Goal: Task Accomplishment & Management: Complete application form

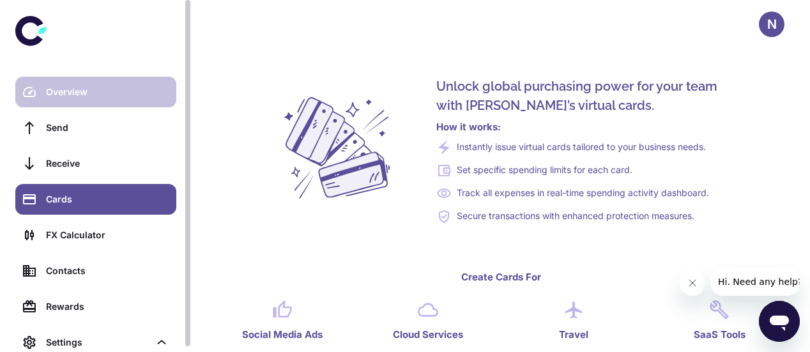
click at [64, 89] on div "Overview" at bounding box center [107, 92] width 123 height 14
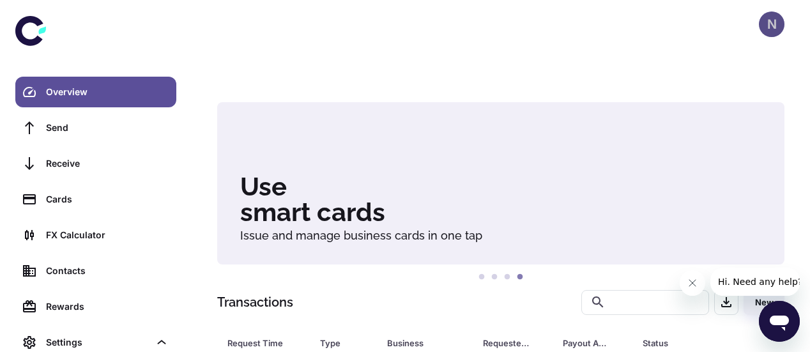
click at [767, 24] on div "N" at bounding box center [771, 24] width 26 height 26
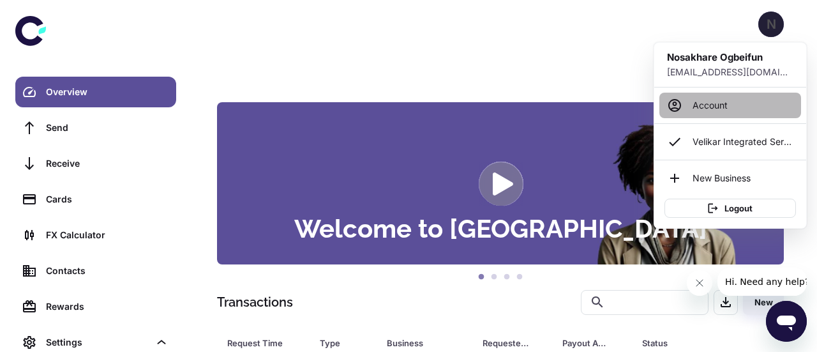
click at [698, 103] on link "Account" at bounding box center [731, 106] width 142 height 26
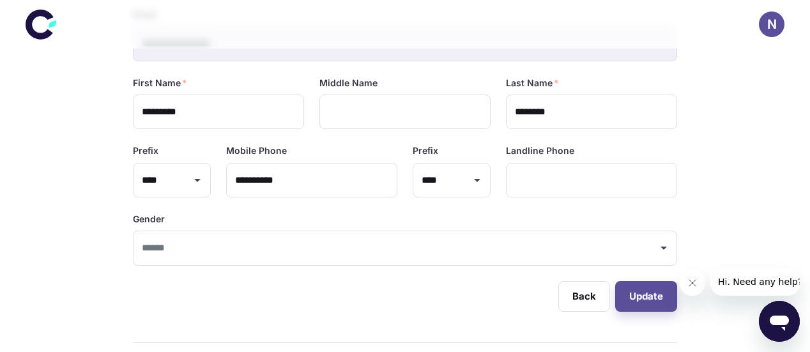
scroll to position [101, 0]
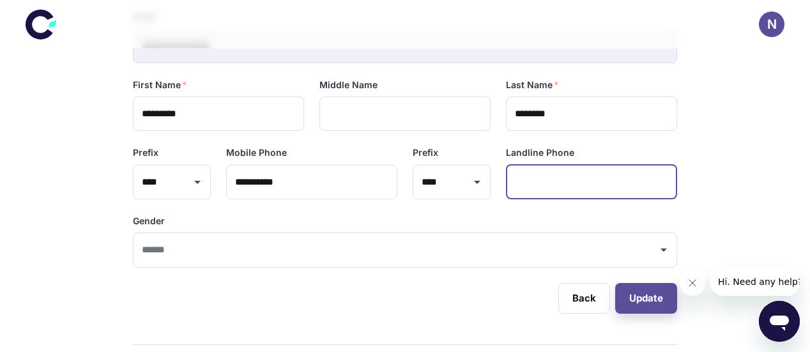
click at [534, 187] on input "text" at bounding box center [591, 182] width 171 height 35
type input "**********"
click at [183, 256] on input "text" at bounding box center [395, 250] width 513 height 24
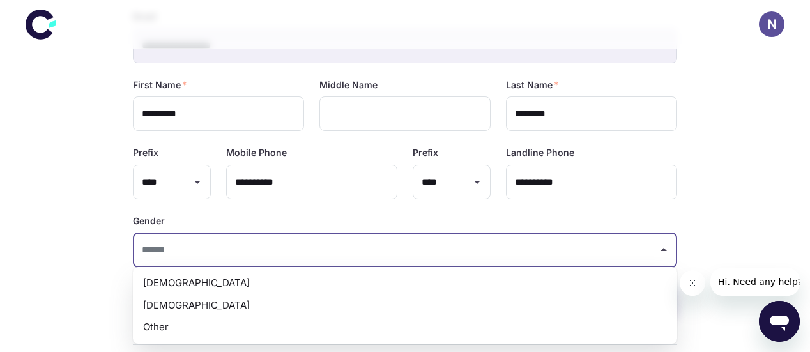
click at [167, 280] on li "Male" at bounding box center [405, 283] width 544 height 22
type input "****"
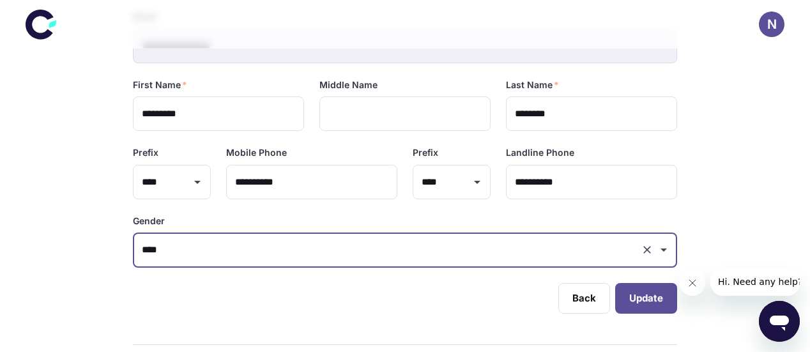
click at [644, 294] on button "Update" at bounding box center [646, 298] width 62 height 31
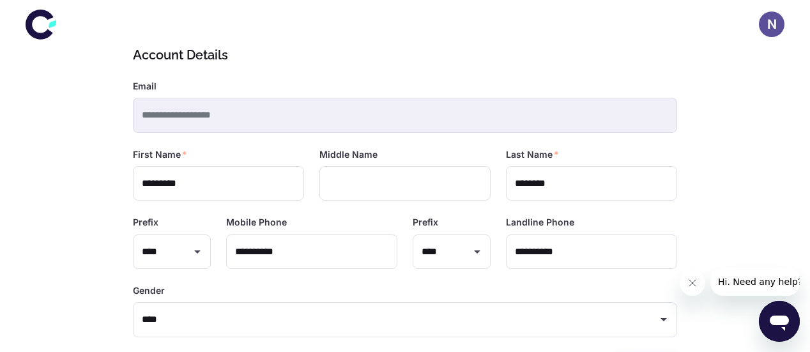
scroll to position [0, 0]
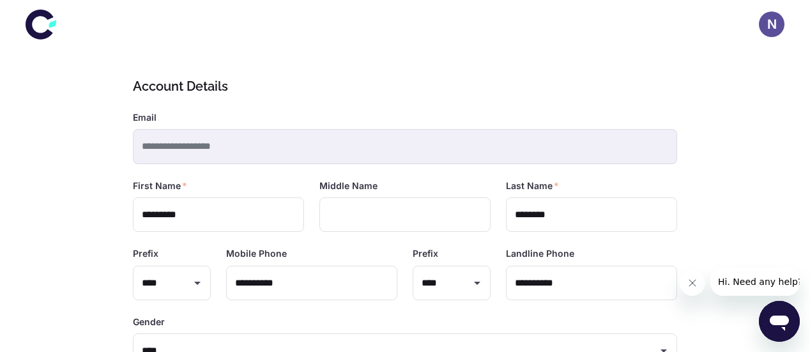
click at [40, 22] on icon at bounding box center [41, 24] width 31 height 31
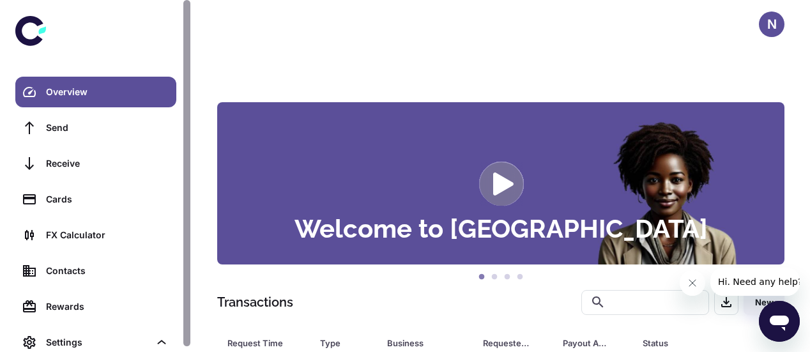
scroll to position [5, 0]
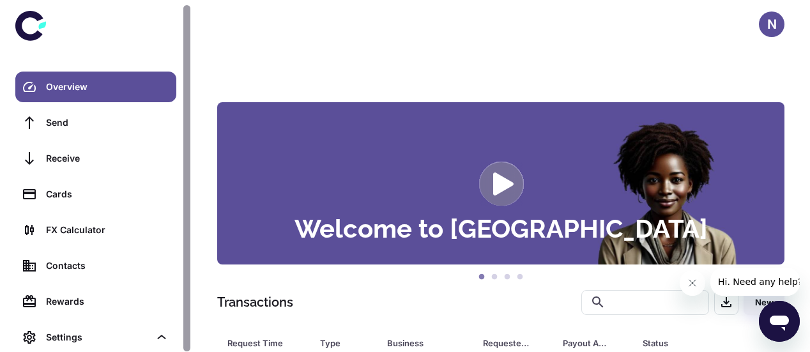
drag, startPoint x: 186, startPoint y: 283, endPoint x: 177, endPoint y: 340, distance: 58.1
click at [177, 340] on div "Overview Send Receive Cards FX Calculator Contacts Rewards Settings" at bounding box center [96, 176] width 192 height 352
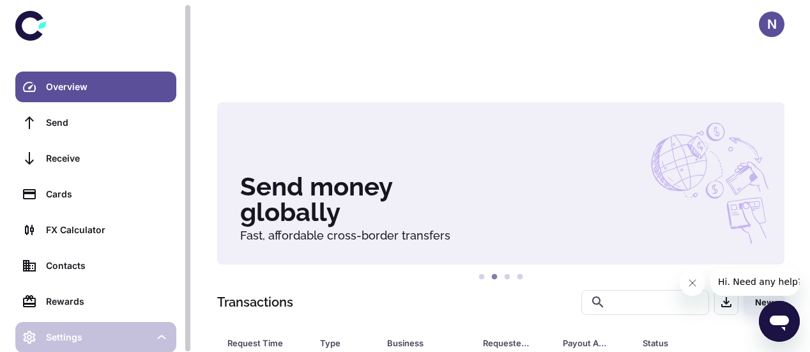
click at [58, 332] on div "Settings" at bounding box center [97, 337] width 103 height 14
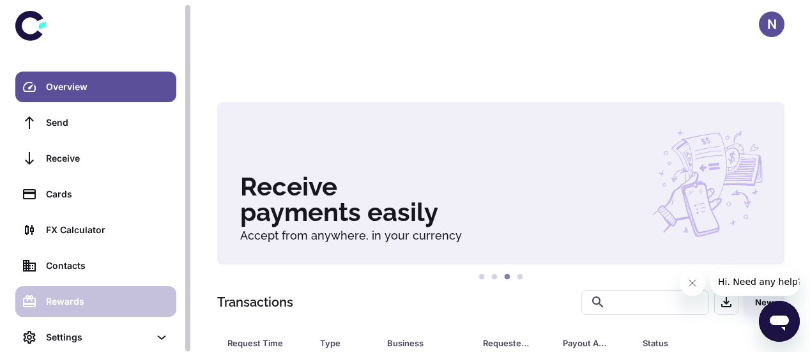
click at [85, 305] on div "Rewards" at bounding box center [107, 301] width 123 height 14
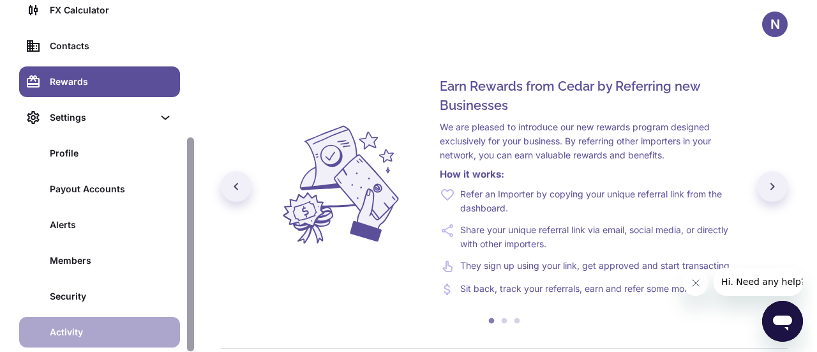
scroll to position [225, 0]
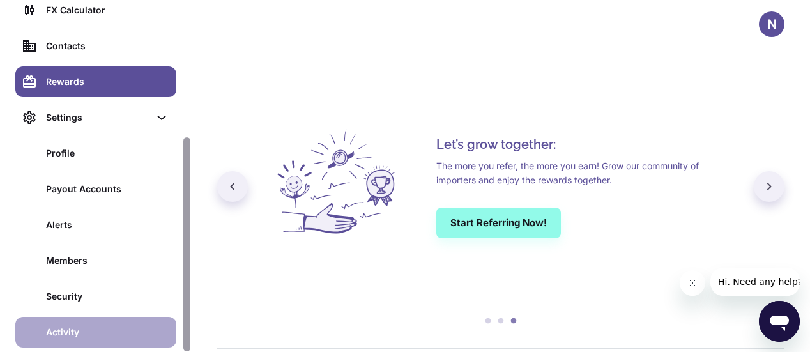
drag, startPoint x: 186, startPoint y: 192, endPoint x: 162, endPoint y: 339, distance: 148.8
click at [162, 339] on div "Overview Send Receive Cards FX Calculator Contacts Rewards Settings Profile Pay…" at bounding box center [96, 176] width 192 height 352
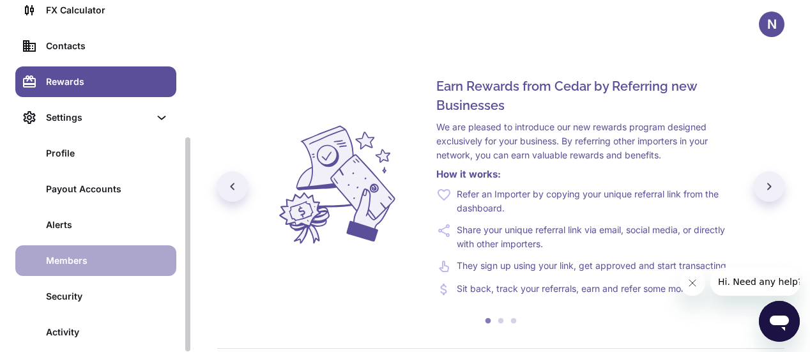
click at [64, 262] on div "Members" at bounding box center [107, 260] width 123 height 14
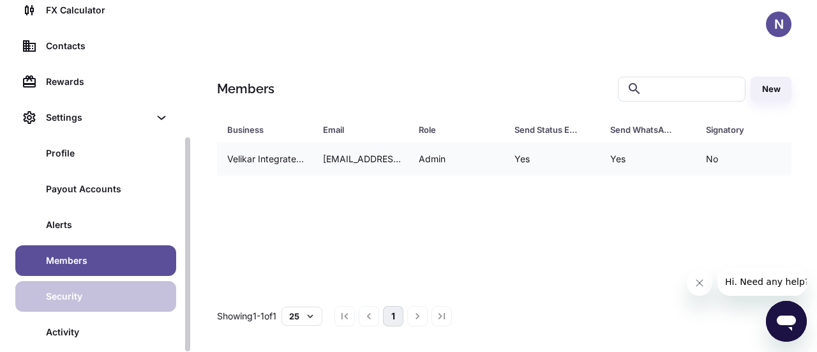
click at [52, 294] on div "Security" at bounding box center [107, 296] width 123 height 14
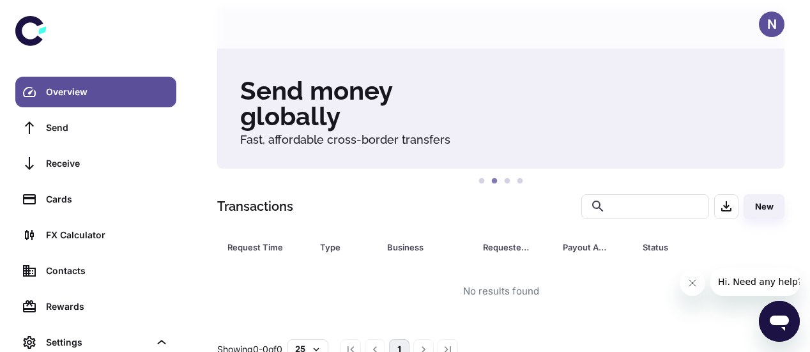
scroll to position [96, 0]
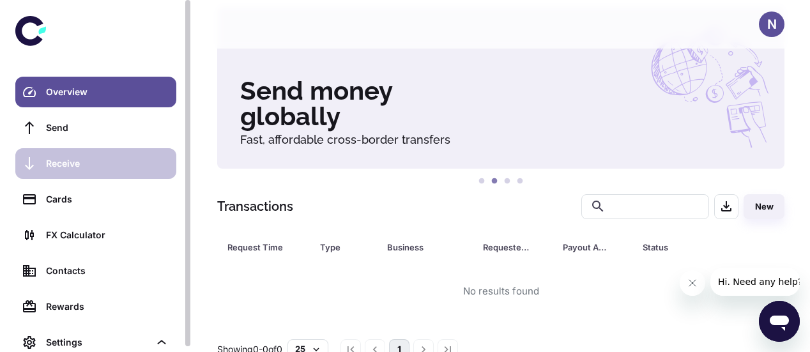
click at [57, 163] on div "Receive" at bounding box center [107, 163] width 123 height 14
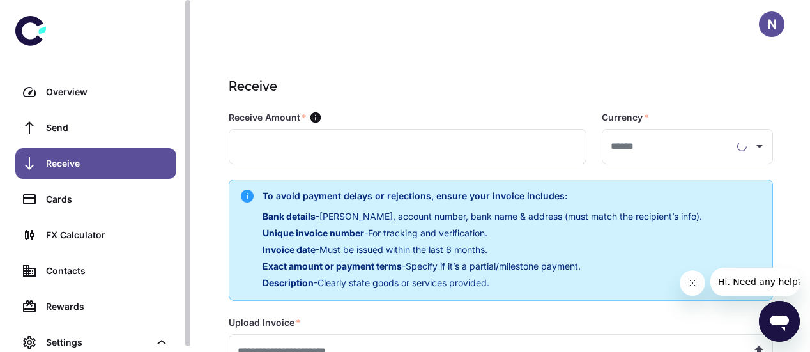
type input "**********"
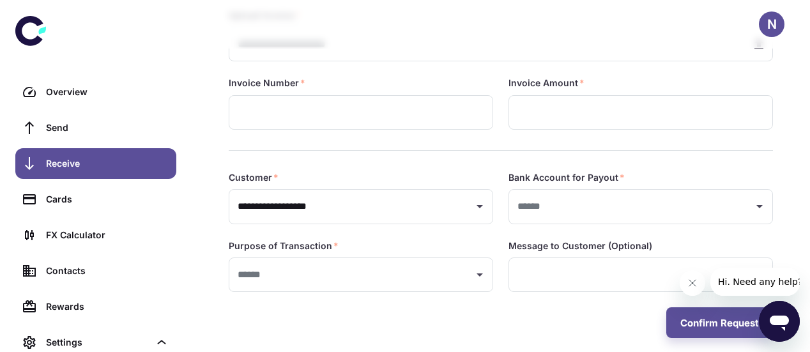
scroll to position [318, 0]
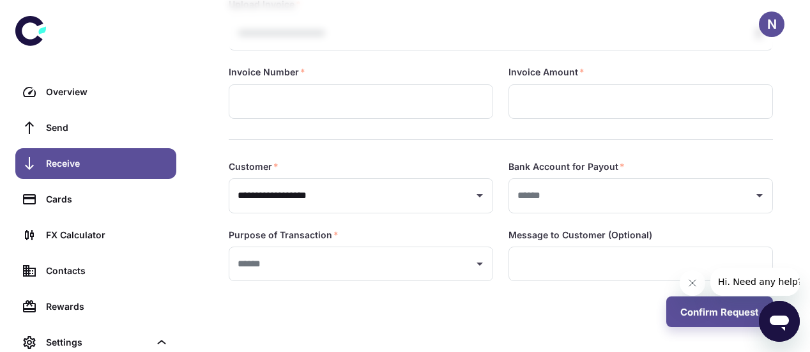
drag, startPoint x: 812, startPoint y: 156, endPoint x: 7, endPoint y: 23, distance: 816.0
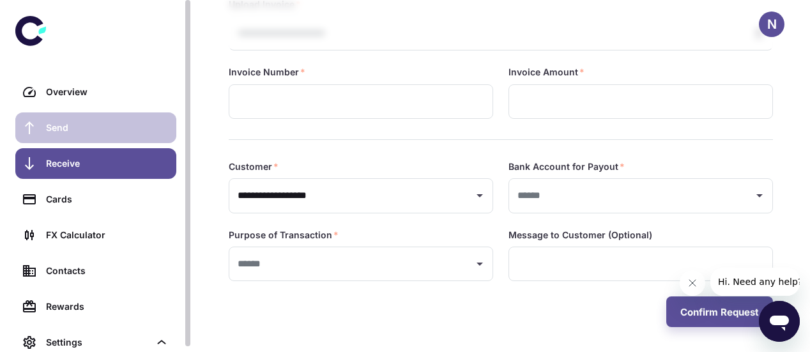
click at [49, 126] on div "Send" at bounding box center [107, 128] width 123 height 14
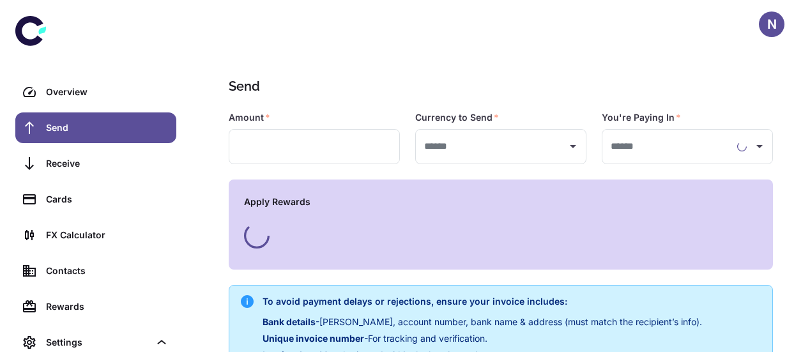
type input "**********"
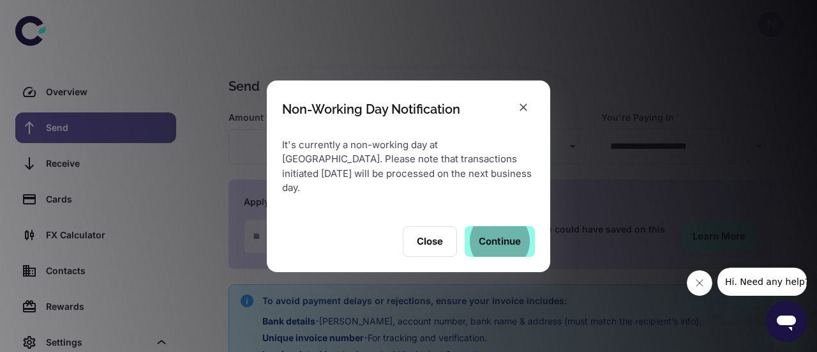
click at [483, 236] on button "Continue" at bounding box center [500, 241] width 70 height 31
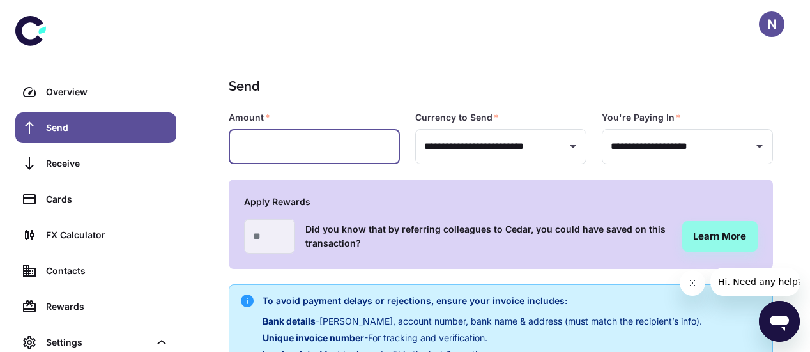
click at [335, 144] on input "text" at bounding box center [314, 146] width 171 height 35
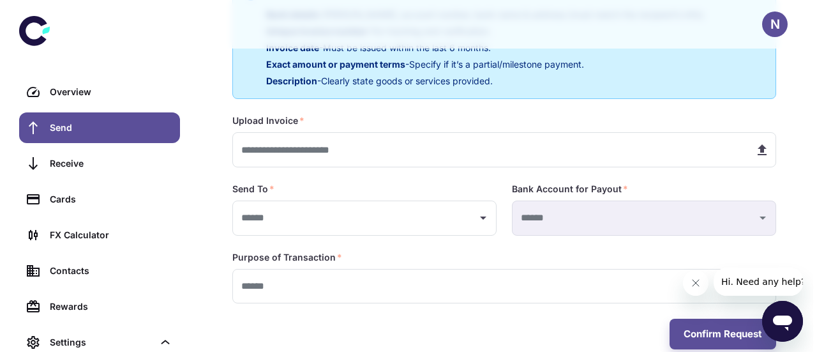
scroll to position [329, 0]
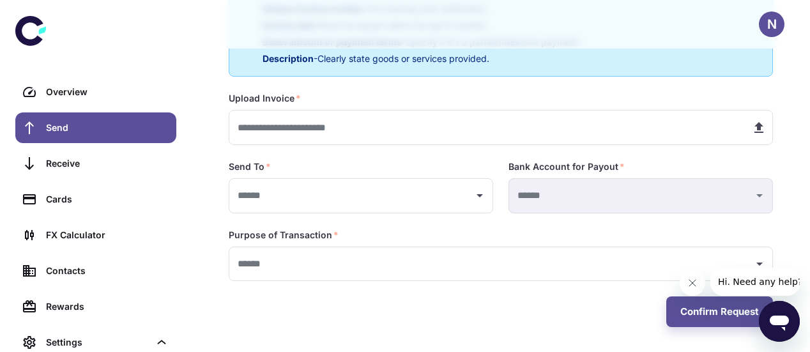
type input "***"
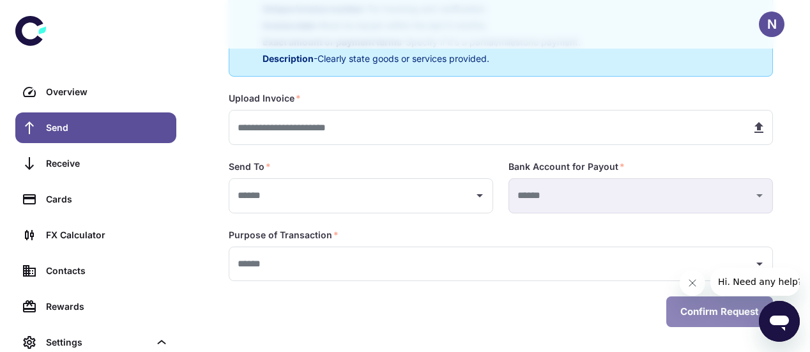
click at [686, 302] on button "Confirm Request" at bounding box center [719, 311] width 107 height 31
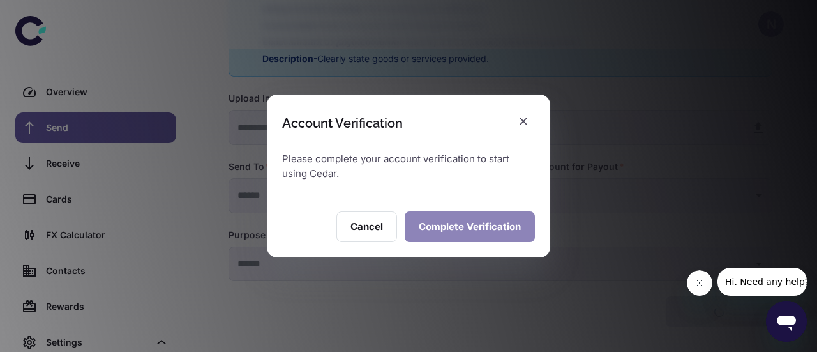
click at [466, 227] on button "Complete Verification" at bounding box center [470, 226] width 130 height 31
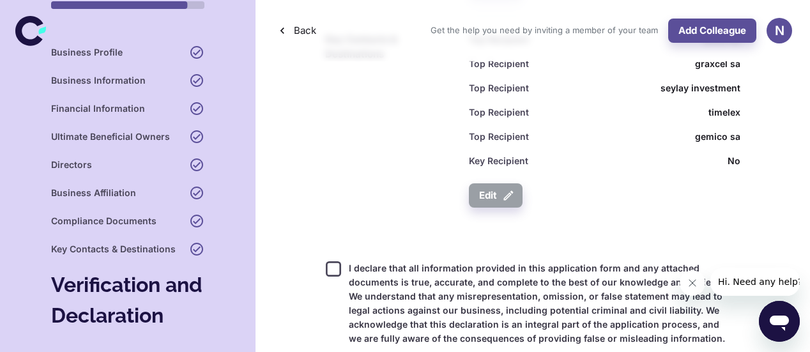
scroll to position [1688, 0]
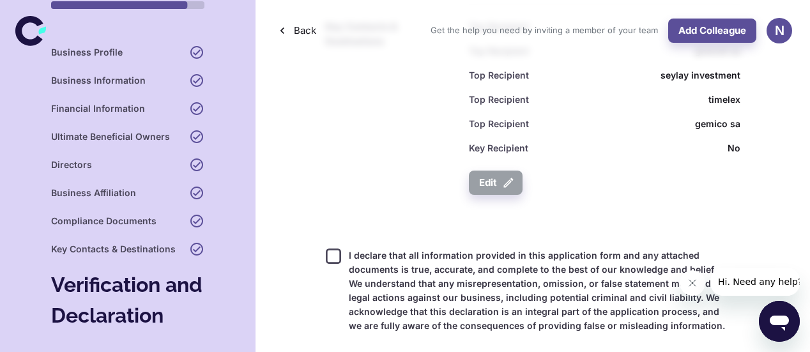
drag, startPoint x: 811, startPoint y: 42, endPoint x: 10, endPoint y: 19, distance: 801.0
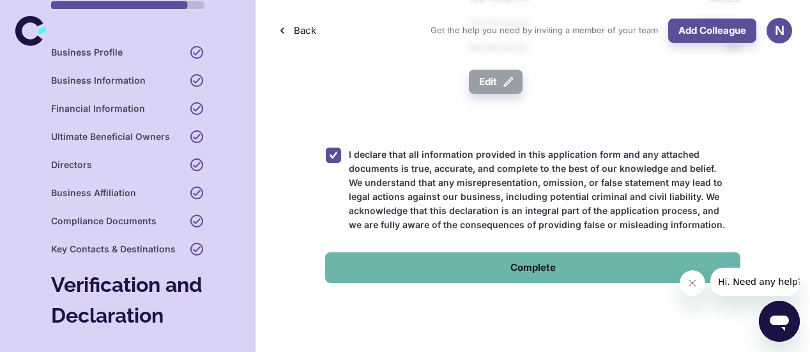
click at [522, 273] on button "Complete" at bounding box center [532, 267] width 415 height 31
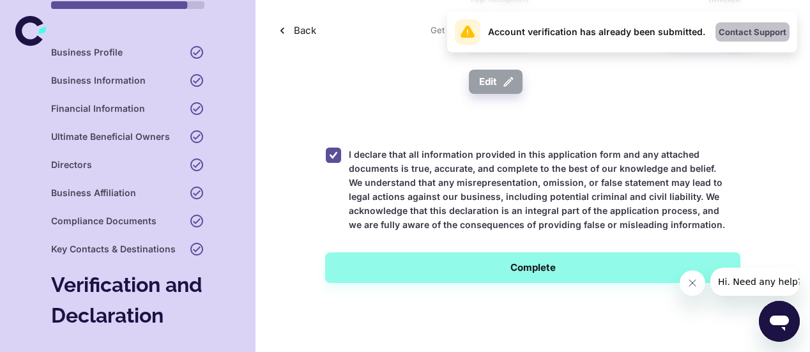
click at [731, 34] on button "Contact Support" at bounding box center [752, 31] width 74 height 19
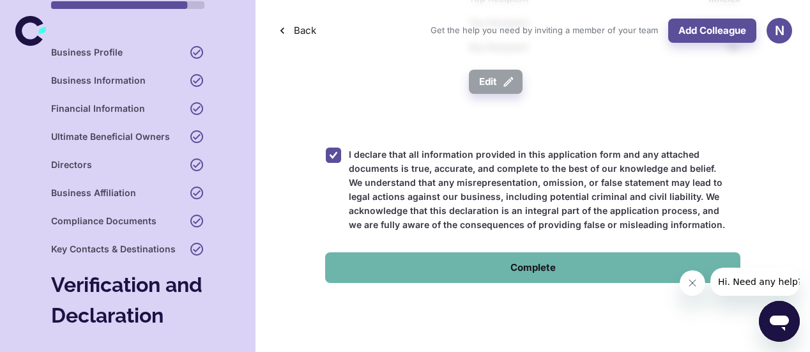
click at [527, 269] on button "Complete" at bounding box center [532, 267] width 415 height 31
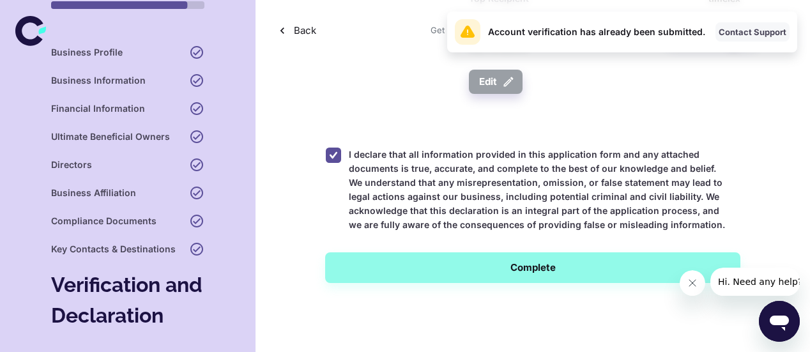
click at [738, 37] on button "Contact Support" at bounding box center [752, 31] width 74 height 19
